Goal: Task Accomplishment & Management: Complete application form

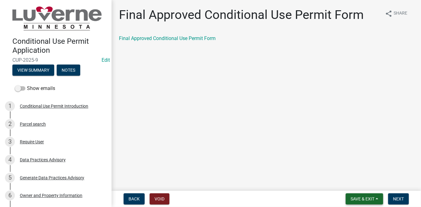
click at [363, 200] on span "Save & Exit" at bounding box center [363, 198] width 24 height 5
click at [359, 185] on button "Save & Exit" at bounding box center [359, 182] width 50 height 15
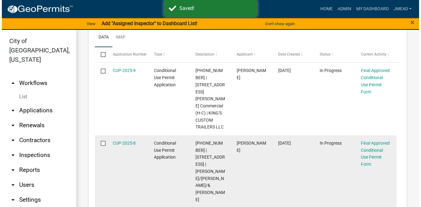
scroll to position [173, 0]
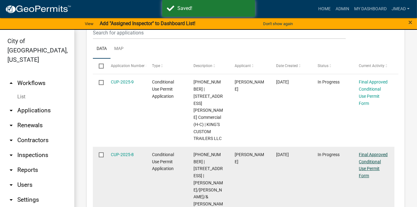
click at [370, 156] on link "Final Approved Conditional Use Permit Form" at bounding box center [373, 165] width 29 height 26
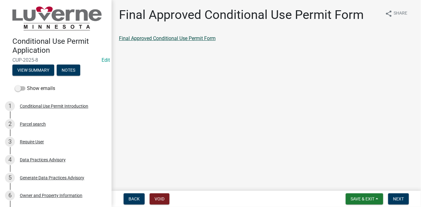
click at [157, 40] on link "Final Approved Conditional Use Permit Form" at bounding box center [167, 38] width 97 height 6
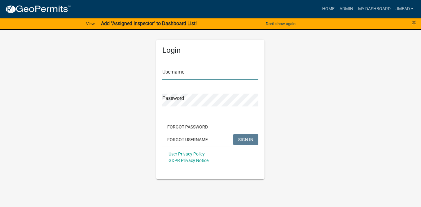
type input "jmead"
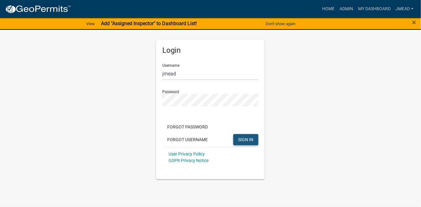
click at [238, 141] on button "SIGN IN" at bounding box center [245, 139] width 25 height 11
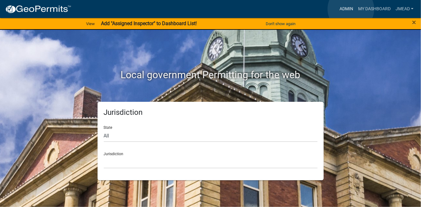
click at [351, 9] on link "Admin" at bounding box center [346, 9] width 19 height 12
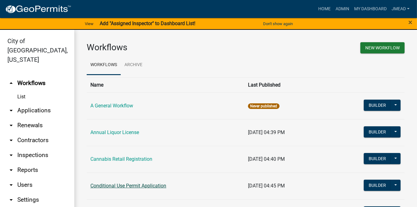
click at [130, 185] on link "Conditional Use Permit Application" at bounding box center [128, 185] width 76 height 6
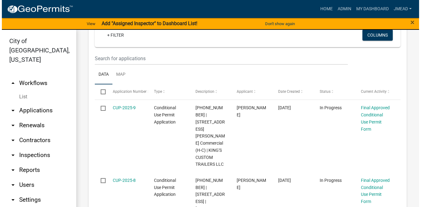
scroll to position [149, 0]
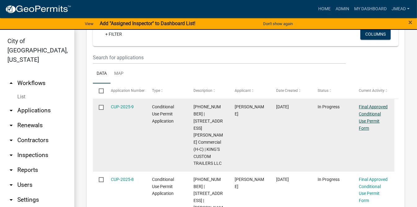
click at [364, 115] on link "Final Approved Conditional Use Permit Form" at bounding box center [373, 117] width 29 height 26
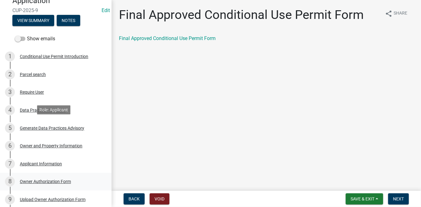
scroll to position [99, 0]
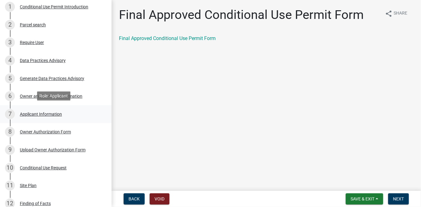
click at [43, 114] on div "Applicant Information" at bounding box center [41, 114] width 42 height 4
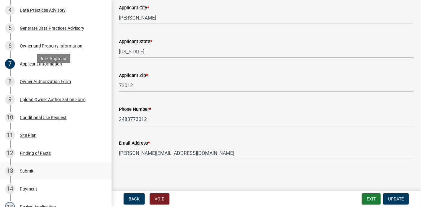
scroll to position [173, 0]
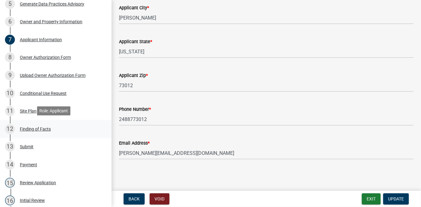
click at [33, 130] on div "Finding of Facts" at bounding box center [35, 129] width 31 height 4
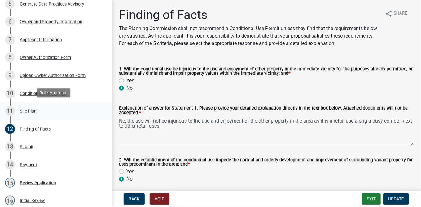
click at [33, 109] on div "Site Plan" at bounding box center [28, 111] width 17 height 4
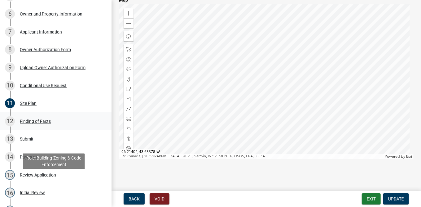
scroll to position [173, 0]
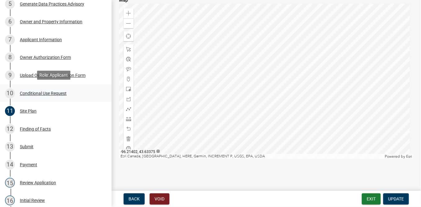
click at [32, 94] on div "Conditional Use Request" at bounding box center [43, 93] width 47 height 4
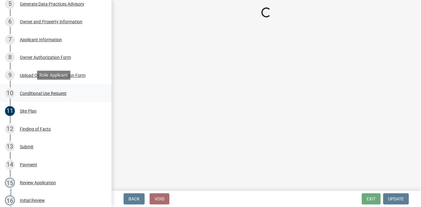
scroll to position [0, 0]
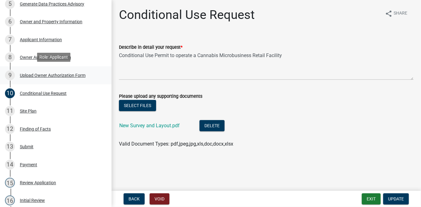
click at [43, 75] on div "Upload Owner Authorization Form" at bounding box center [53, 75] width 66 height 4
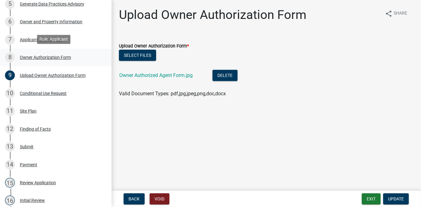
click at [37, 55] on div "Owner Authorization Form" at bounding box center [45, 57] width 51 height 4
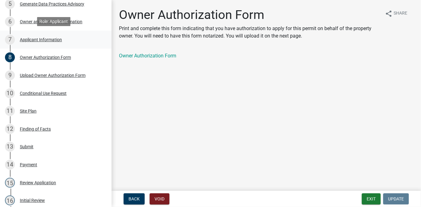
click at [39, 39] on div "Applicant Information" at bounding box center [41, 39] width 42 height 4
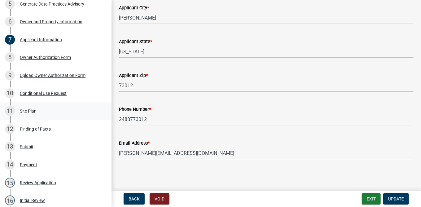
scroll to position [124, 0]
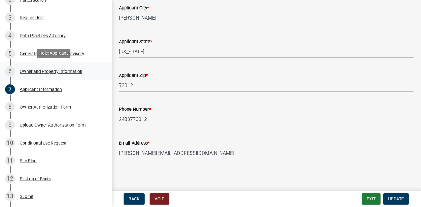
click at [53, 70] on div "Owner and Property Information" at bounding box center [51, 71] width 63 height 4
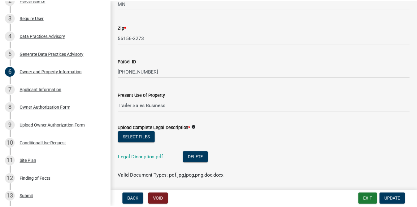
scroll to position [439, 0]
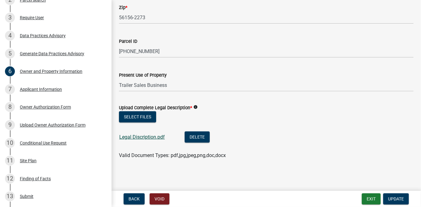
click at [143, 137] on link "Legal Discription.pdf" at bounding box center [142, 137] width 46 height 6
click at [370, 196] on button "Exit" at bounding box center [371, 198] width 19 height 11
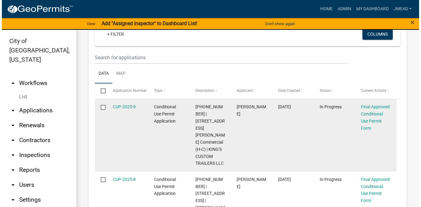
scroll to position [198, 0]
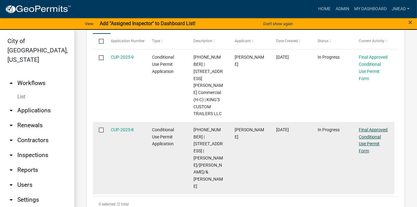
click at [373, 130] on link "Final Approved Conditional Use Permit Form" at bounding box center [373, 140] width 29 height 26
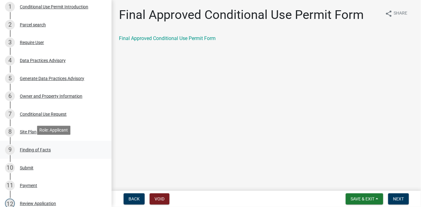
scroll to position [124, 0]
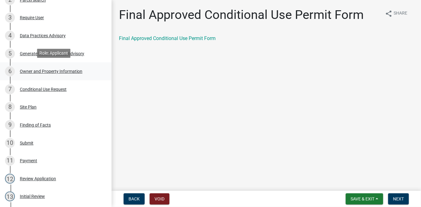
click at [50, 70] on div "Owner and Property Information" at bounding box center [51, 71] width 63 height 4
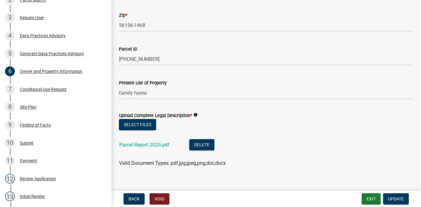
scroll to position [439, 0]
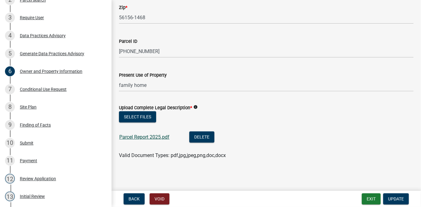
click at [145, 136] on link "Parcel Report 2025.pdf" at bounding box center [144, 137] width 50 height 6
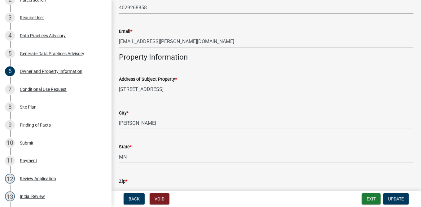
scroll to position [167, 0]
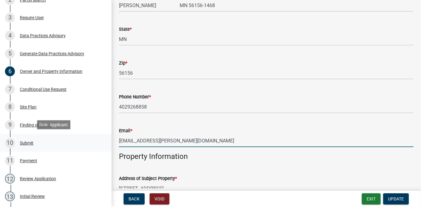
drag, startPoint x: 217, startPoint y: 141, endPoint x: 94, endPoint y: 143, distance: 123.3
click at [94, 143] on div "Conditional Use Permit Application CUP-2025-8 Edit View Summary Notes Show emai…" at bounding box center [210, 103] width 421 height 207
